Goal: Navigation & Orientation: Find specific page/section

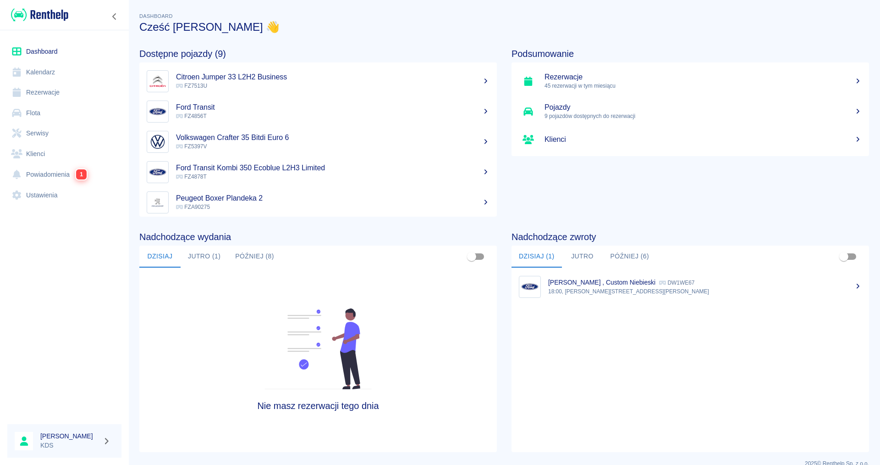
click at [53, 71] on link "Kalendarz" at bounding box center [64, 72] width 114 height 21
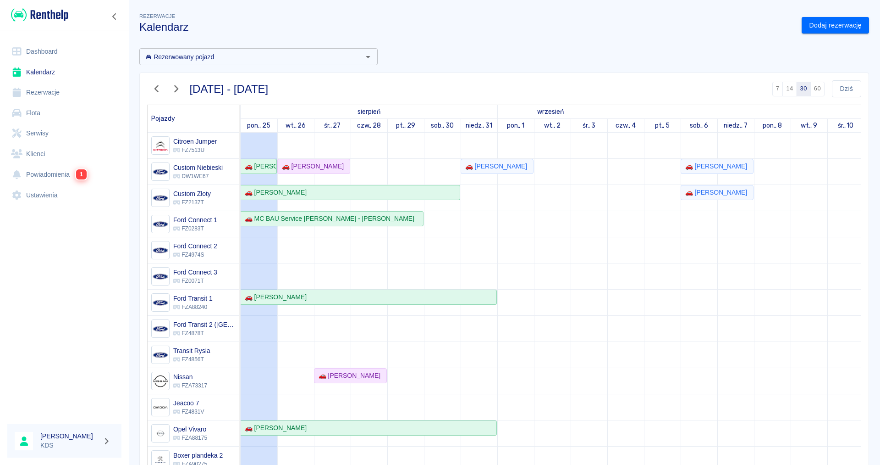
click at [156, 90] on icon "button" at bounding box center [157, 88] width 4 height 7
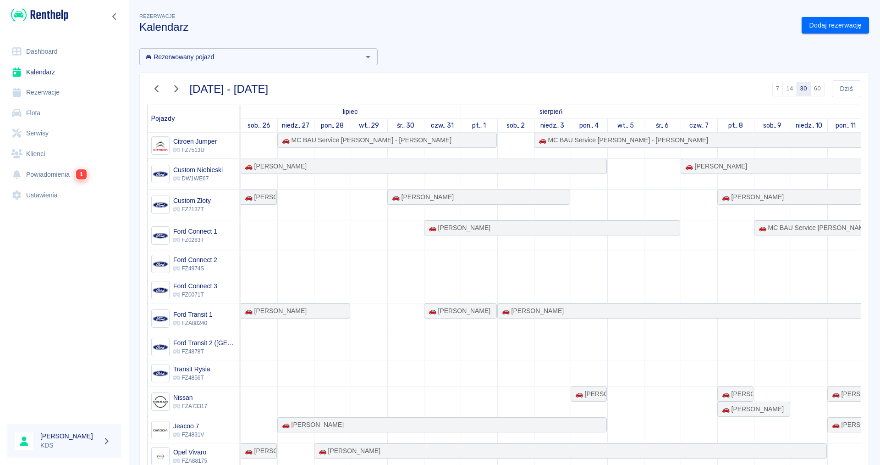
click at [154, 92] on icon "button" at bounding box center [157, 89] width 12 height 10
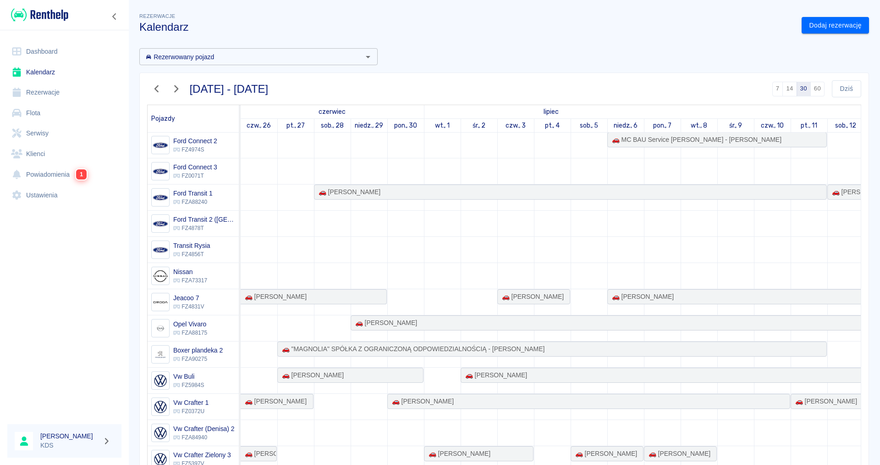
scroll to position [45, 0]
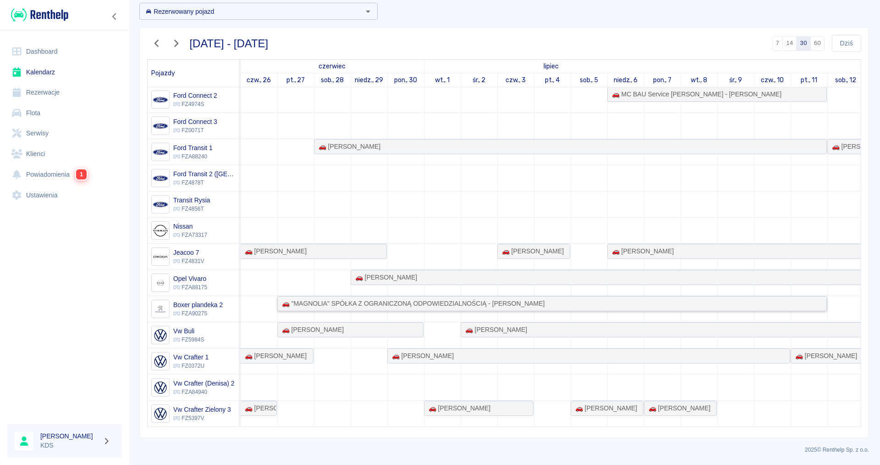
click at [404, 303] on div "🚗 "MAGNOLIA" SPÓŁKA Z OGRANICZONĄ ODPOWIEDZIALNOŚCIĄ - [PERSON_NAME]" at bounding box center [411, 304] width 266 height 10
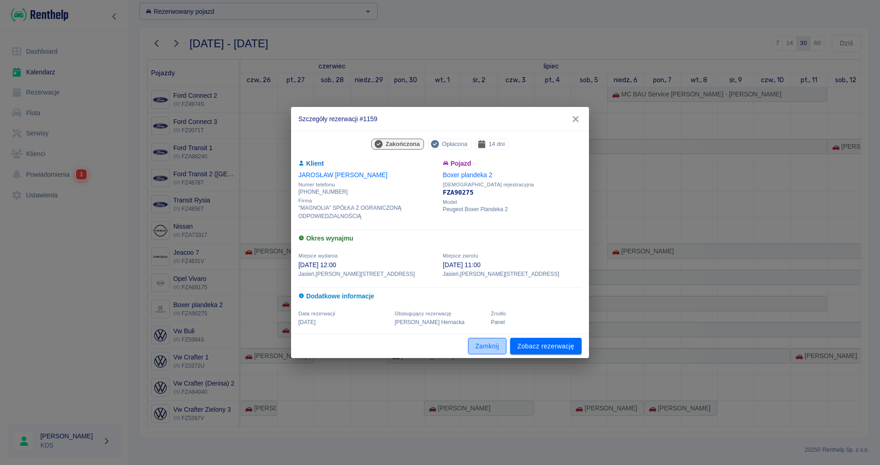
click at [489, 348] on button "Zamknij" at bounding box center [487, 346] width 39 height 17
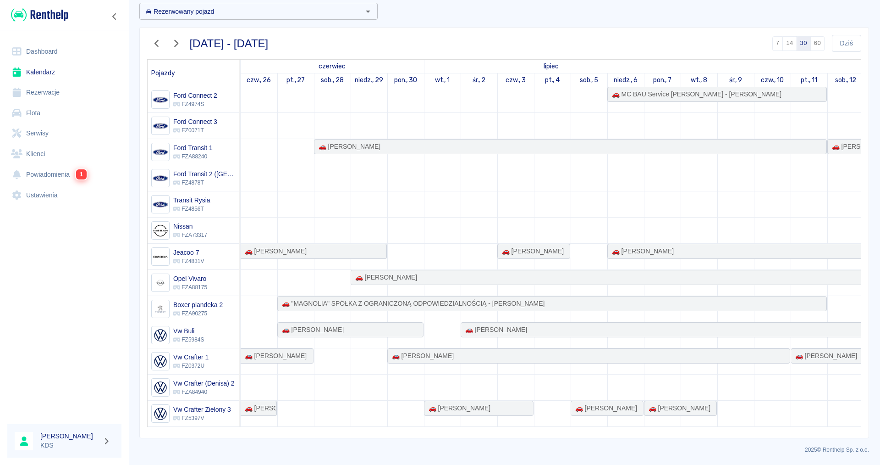
click at [158, 41] on icon "button" at bounding box center [157, 43] width 4 height 7
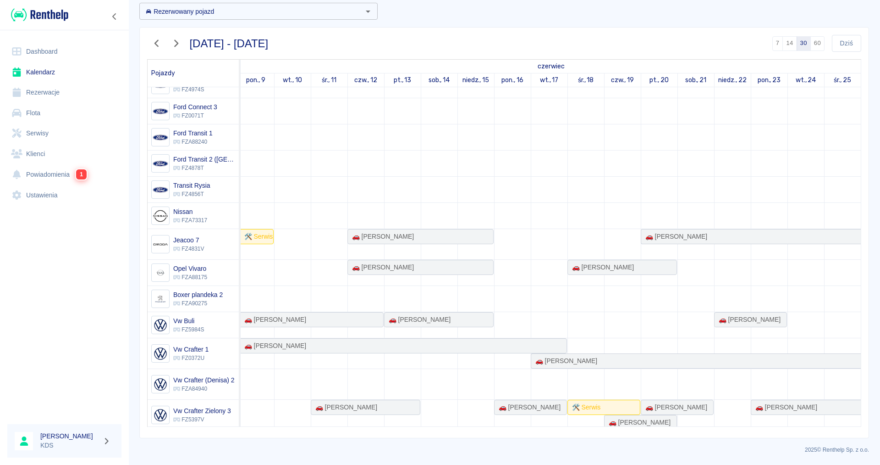
scroll to position [133, 480]
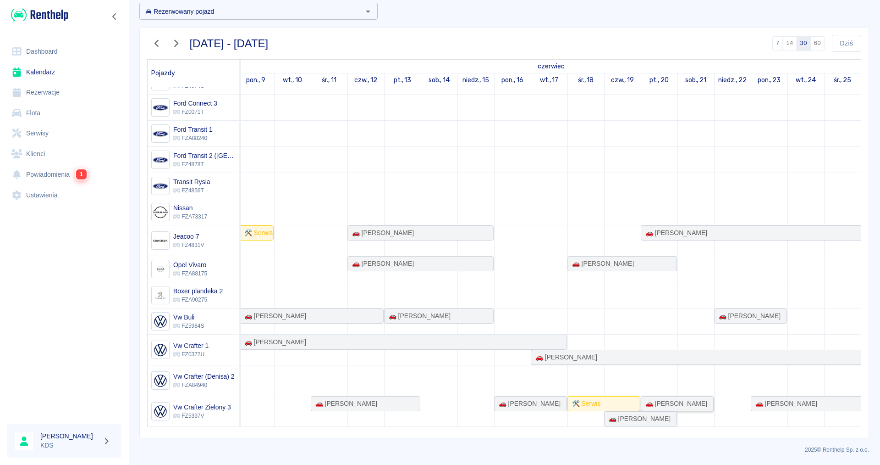
click at [664, 403] on div "🚗 [PERSON_NAME]" at bounding box center [675, 404] width 66 height 10
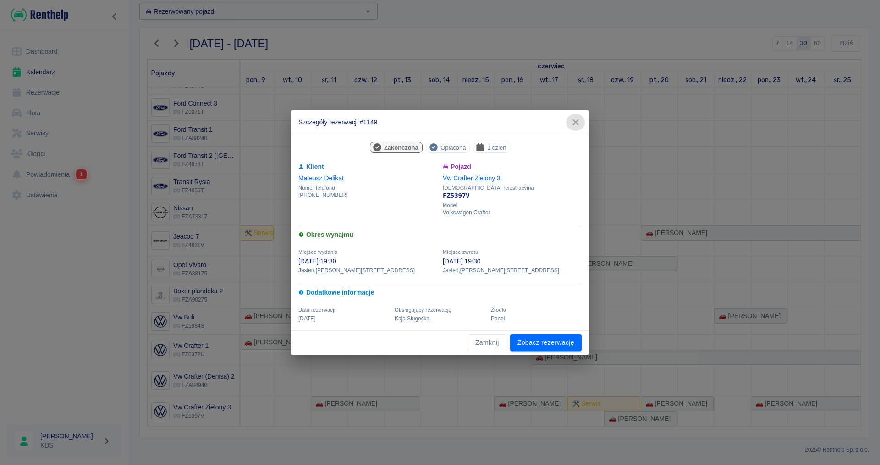
click at [579, 121] on icon "button" at bounding box center [576, 122] width 12 height 10
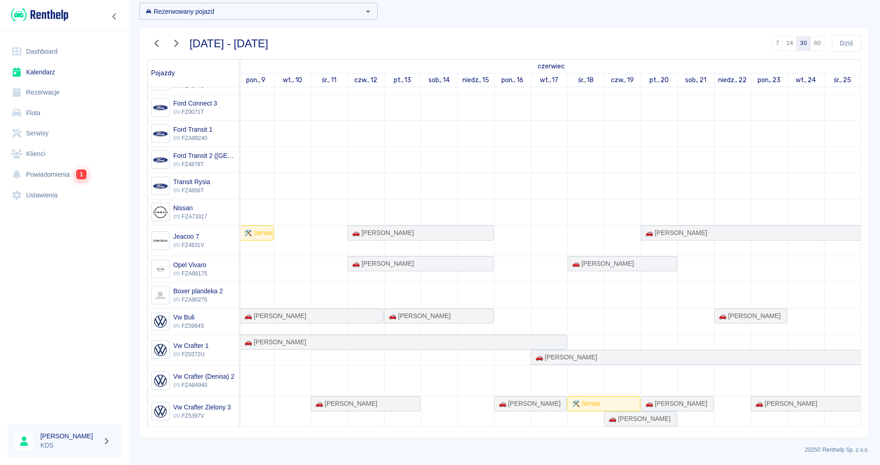
click at [42, 178] on link "Powiadomienia 1" at bounding box center [64, 174] width 114 height 21
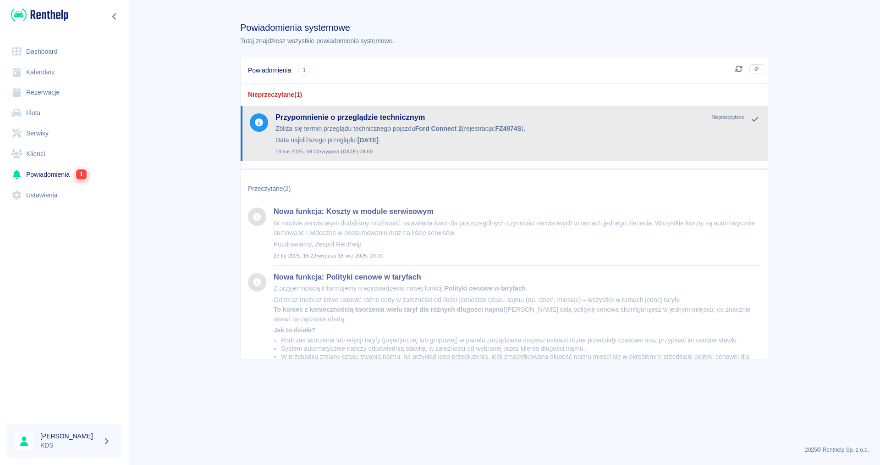
click at [743, 118] on span "Nieprzeczytane" at bounding box center [728, 117] width 40 height 10
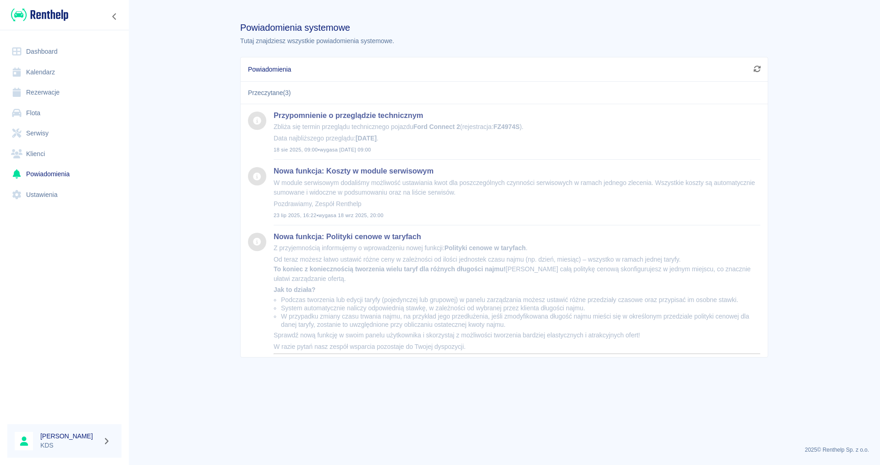
click at [50, 55] on link "Dashboard" at bounding box center [64, 51] width 114 height 21
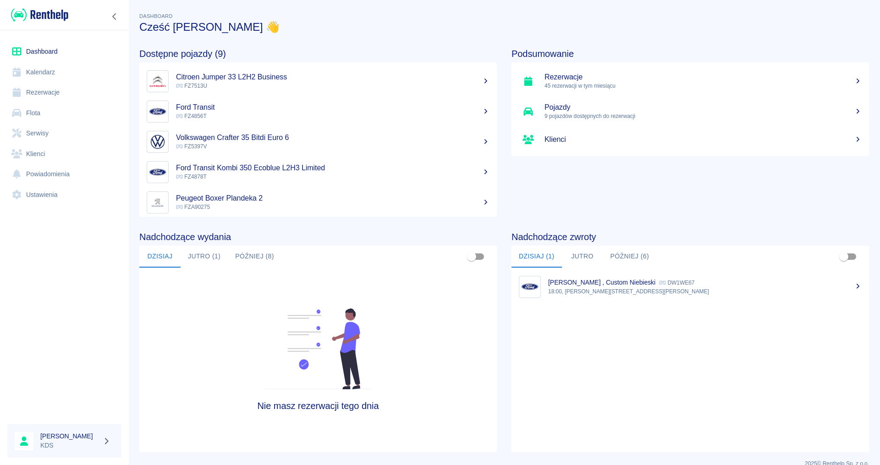
click at [47, 71] on link "Kalendarz" at bounding box center [64, 72] width 114 height 21
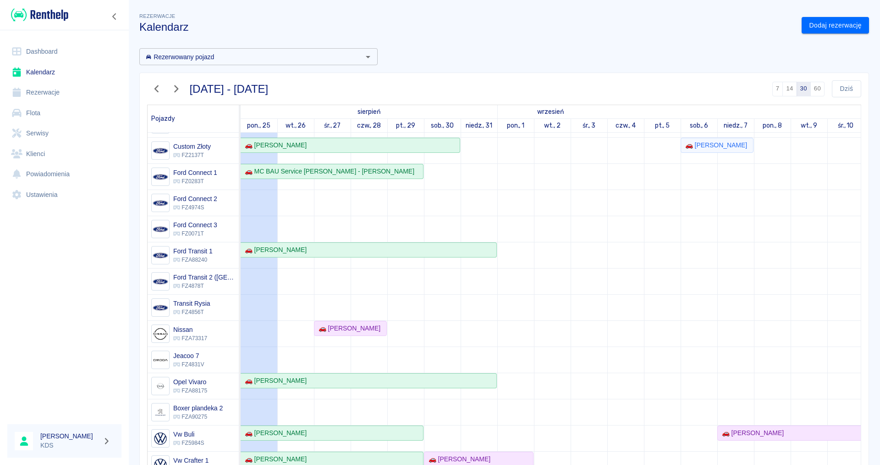
scroll to position [105, 0]
